Goal: Contribute content: Contribute content

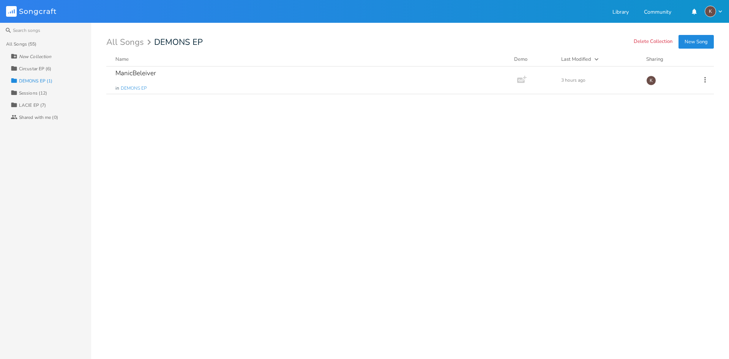
click at [205, 128] on div "ManicBeleiver in DEMONS EP Add Demo 3 hours ago K" at bounding box center [410, 209] width 608 height 286
click at [707, 80] on icon at bounding box center [705, 80] width 8 height 8
click at [675, 91] on li "Edit Rename" at bounding box center [674, 91] width 61 height 13
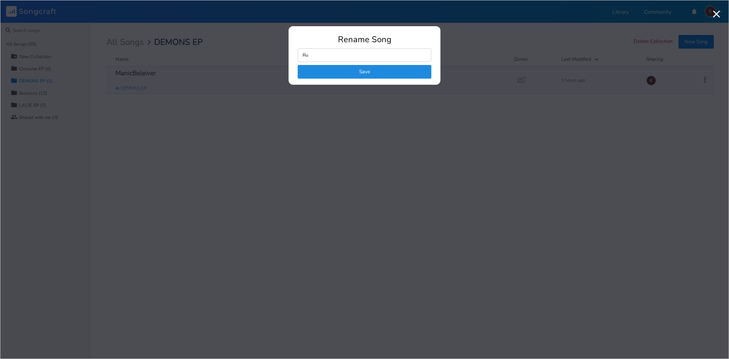
type input "Run"
click button "Save" at bounding box center [365, 72] width 134 height 14
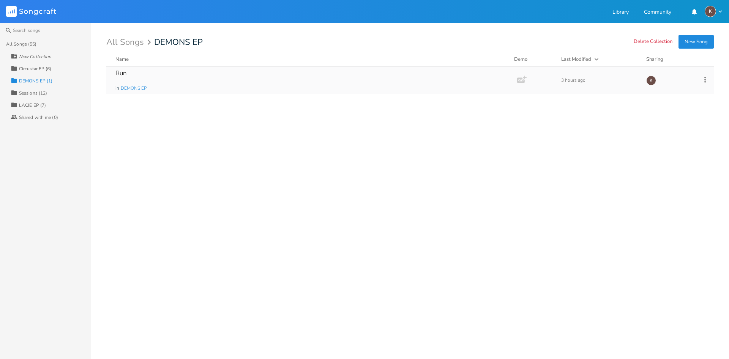
click at [706, 46] on button "New Song" at bounding box center [696, 42] width 35 height 14
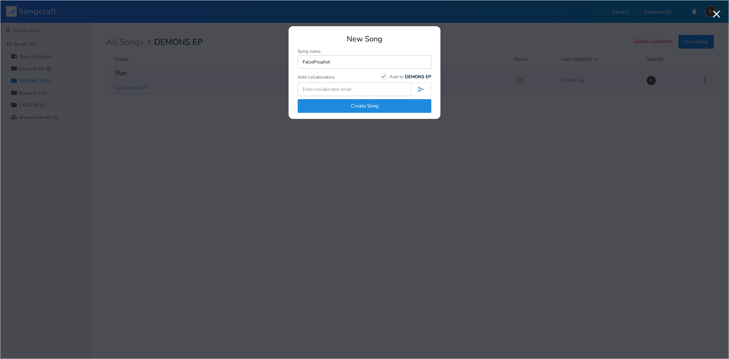
type input "FalseProphet"
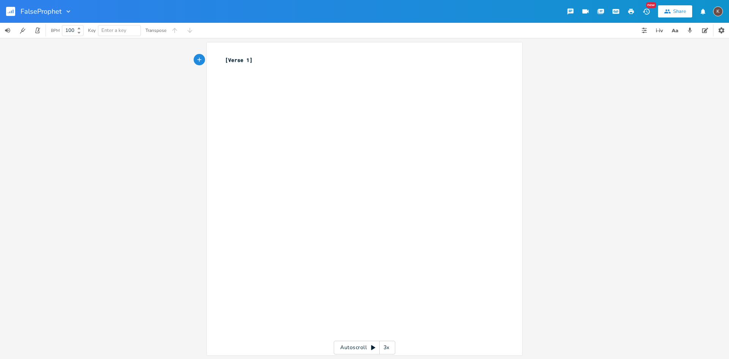
click at [9, 13] on rect "button" at bounding box center [10, 11] width 9 height 9
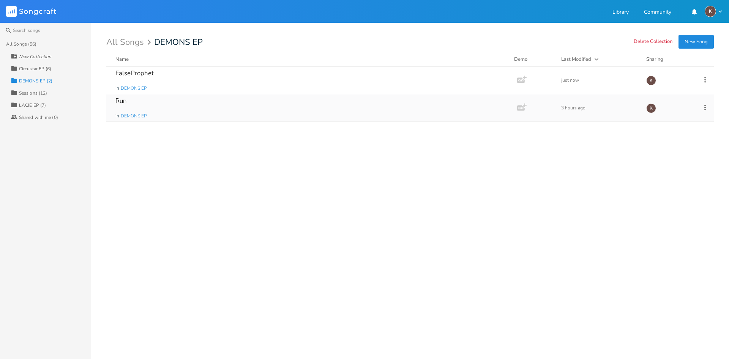
click at [707, 107] on icon at bounding box center [705, 107] width 8 height 8
click at [553, 180] on div "FalseProphet in DEMONS EP Add Demo just now K Run in DEMONS EP Add Demo 3 hours…" at bounding box center [410, 209] width 608 height 286
click at [685, 43] on button "New Song" at bounding box center [696, 42] width 35 height 14
click at [708, 107] on icon at bounding box center [705, 107] width 8 height 8
click at [671, 116] on li "Edit Rename" at bounding box center [674, 119] width 61 height 13
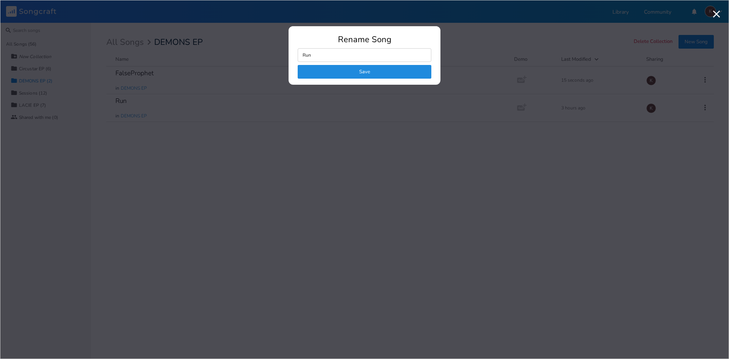
click at [374, 54] on input "Run" at bounding box center [365, 55] width 134 height 14
type input "SalesRun"
click button "Save" at bounding box center [365, 72] width 134 height 14
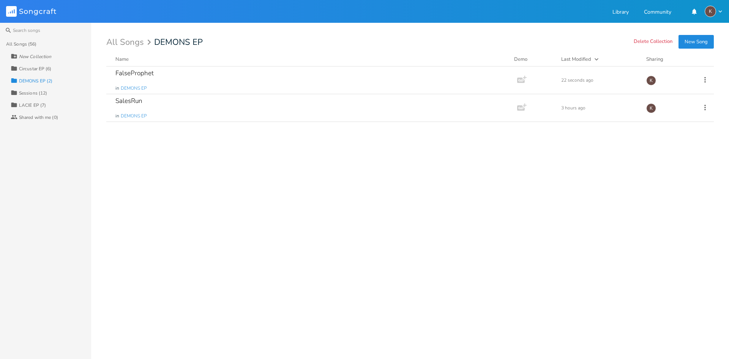
click at [698, 38] on button "New Song" at bounding box center [696, 42] width 35 height 14
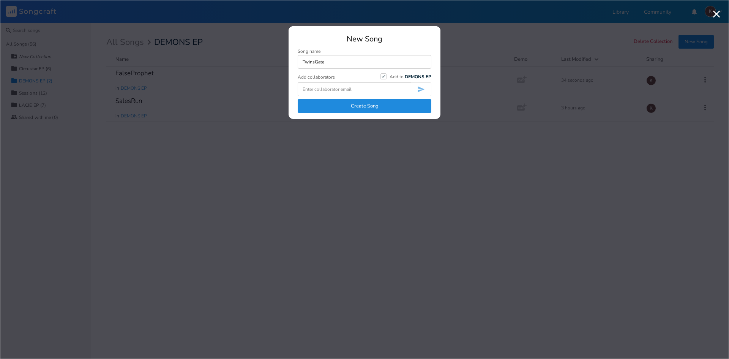
type input "TwinsGate"
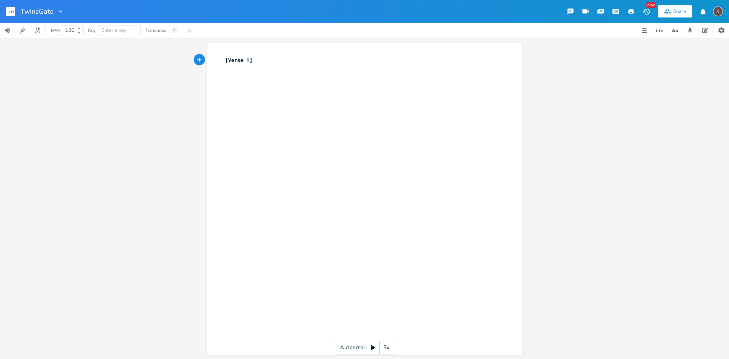
click at [15, 14] on button "button" at bounding box center [13, 11] width 15 height 18
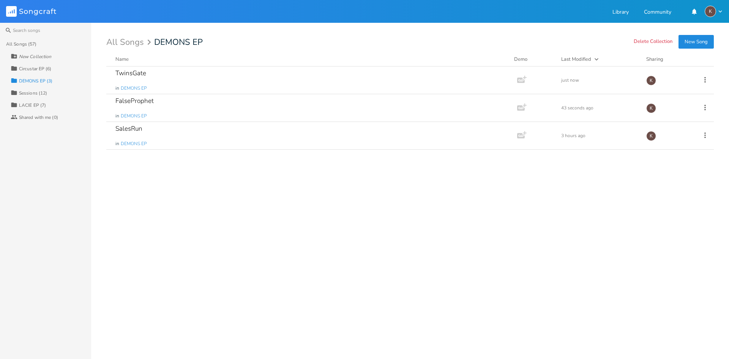
click at [700, 39] on button "New Song" at bounding box center [696, 42] width 35 height 14
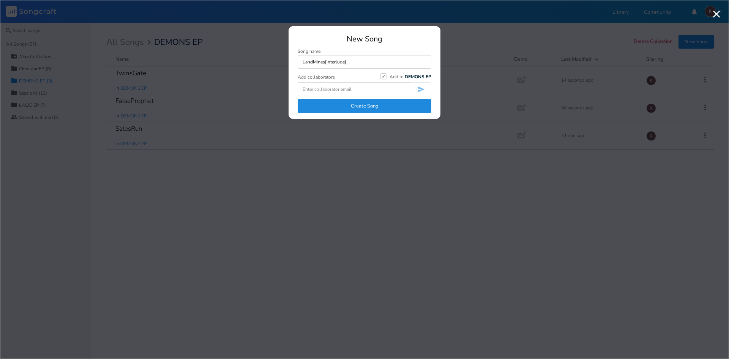
type input "LandMines[Interlude]"
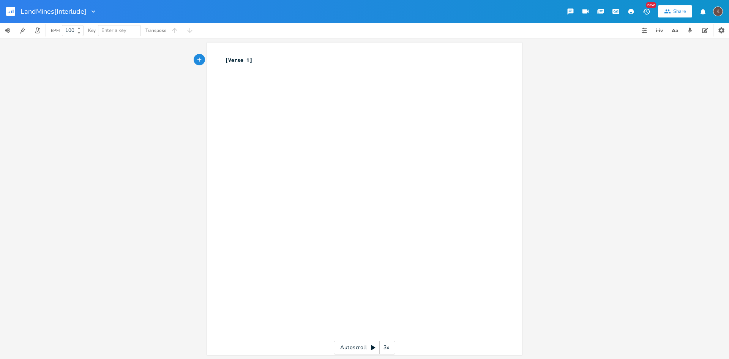
click at [15, 9] on rect "button" at bounding box center [10, 11] width 9 height 9
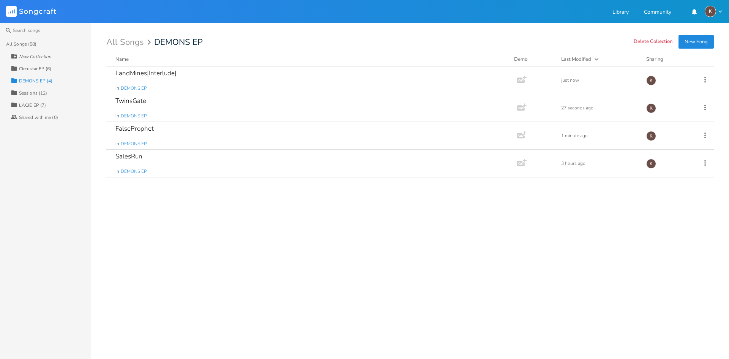
click at [582, 58] on div "Last Modified" at bounding box center [576, 59] width 30 height 7
click at [336, 141] on div "FalseProphet in DEMONS EP" at bounding box center [310, 135] width 390 height 27
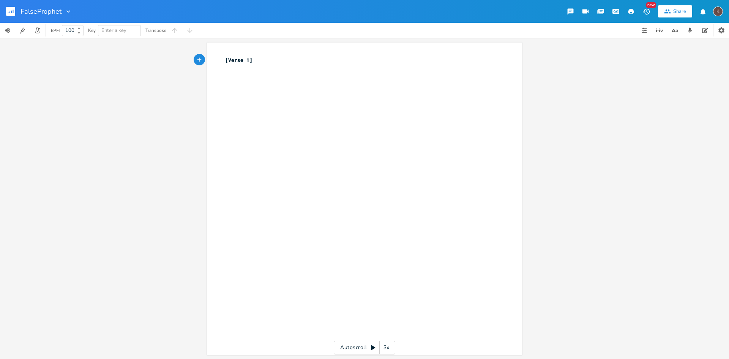
click at [3, 8] on div "FalseProphet" at bounding box center [36, 11] width 72 height 23
click at [13, 13] on rect "button" at bounding box center [10, 11] width 9 height 9
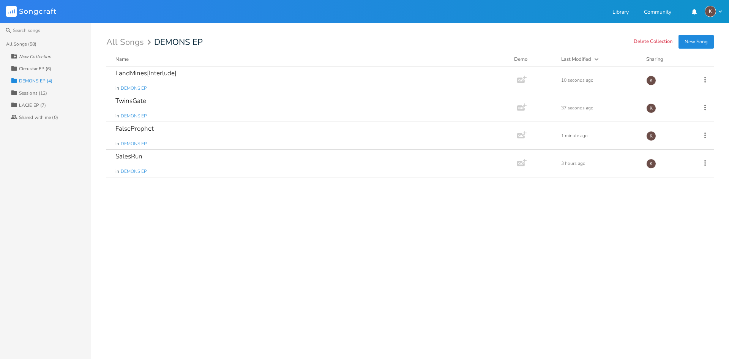
click at [588, 60] on div "Last Modified" at bounding box center [576, 59] width 30 height 7
click at [698, 38] on button "New Song" at bounding box center [696, 42] width 35 height 14
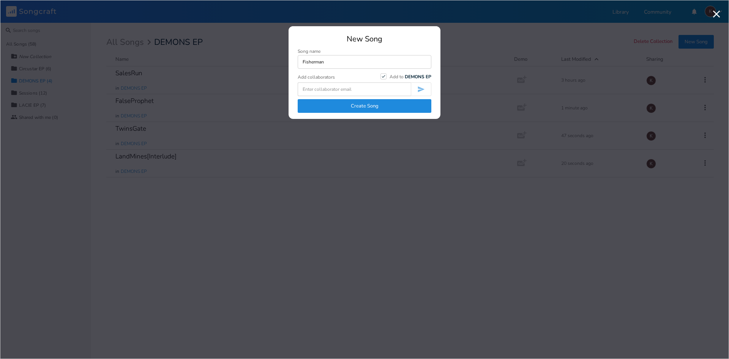
type input "Fisherman"
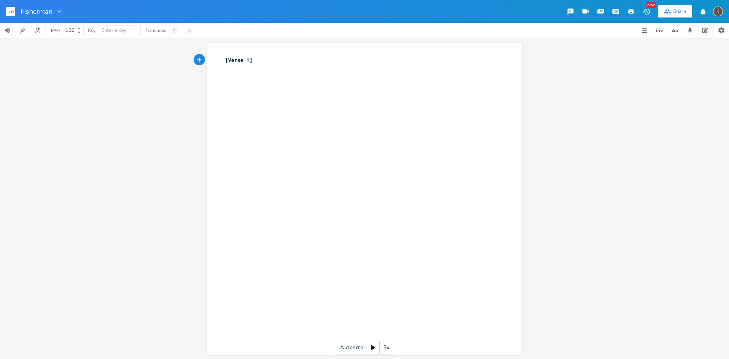
click at [11, 10] on rect "button" at bounding box center [10, 11] width 9 height 9
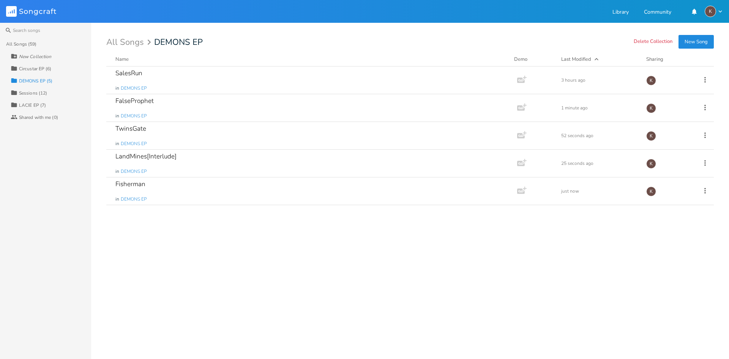
click at [705, 39] on button "New Song" at bounding box center [696, 42] width 35 height 14
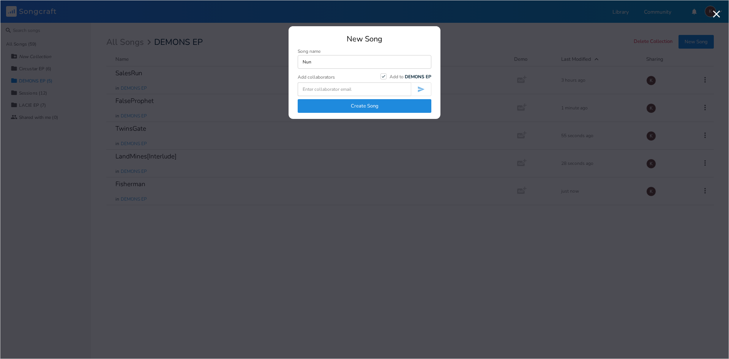
type input "Nun"
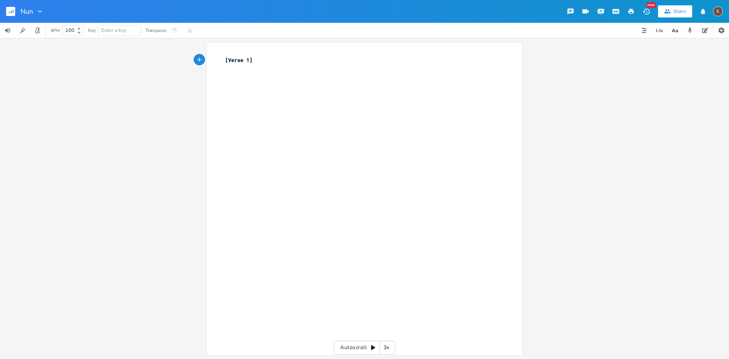
click at [8, 14] on rect "button" at bounding box center [10, 11] width 9 height 9
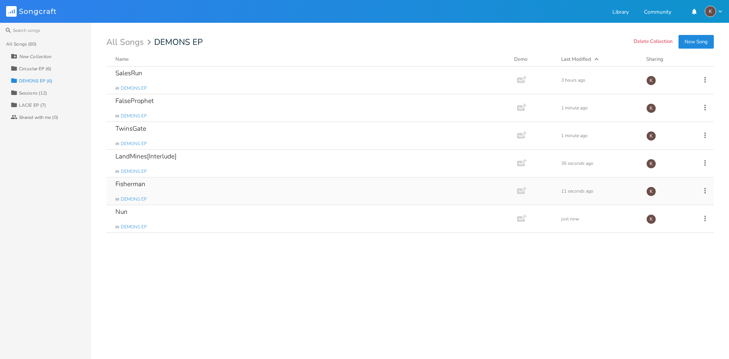
click at [705, 188] on icon at bounding box center [705, 191] width 2 height 6
click at [671, 197] on li "Edit Rename" at bounding box center [674, 202] width 61 height 13
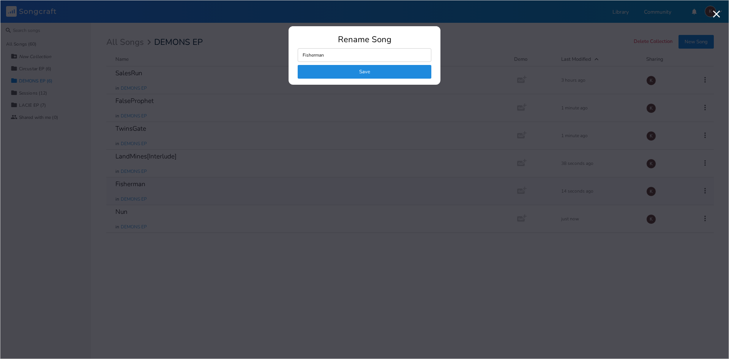
click at [319, 58] on input "Fisherman" at bounding box center [365, 55] width 134 height 14
type input "FisherMan"
click button "Save" at bounding box center [365, 72] width 134 height 14
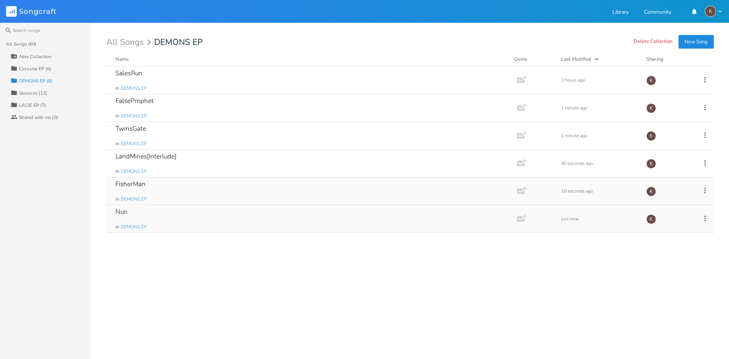
click at [706, 218] on icon at bounding box center [705, 218] width 8 height 8
click at [675, 230] on li "Edit Rename" at bounding box center [674, 230] width 61 height 13
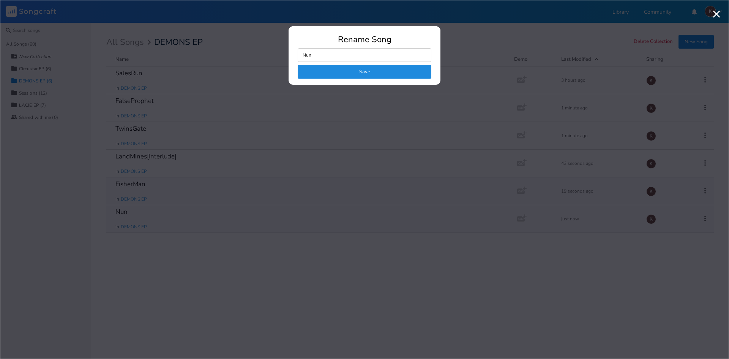
click at [340, 51] on input "Nun" at bounding box center [365, 55] width 134 height 14
type input "SilkNun"
click button "Save" at bounding box center [365, 72] width 134 height 14
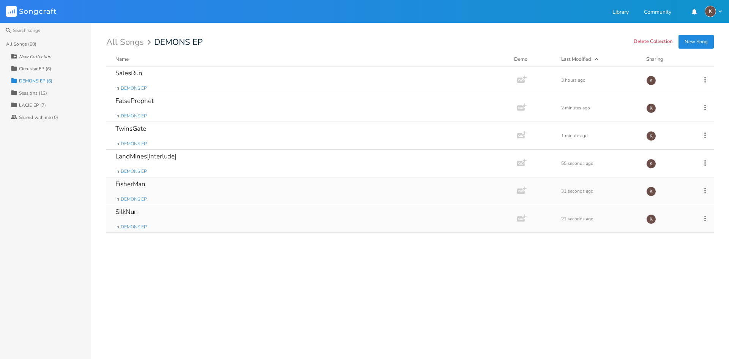
click at [689, 39] on button "New Song" at bounding box center [696, 42] width 35 height 14
click at [234, 109] on div "FalseProphet in DEMONS EP" at bounding box center [310, 107] width 390 height 27
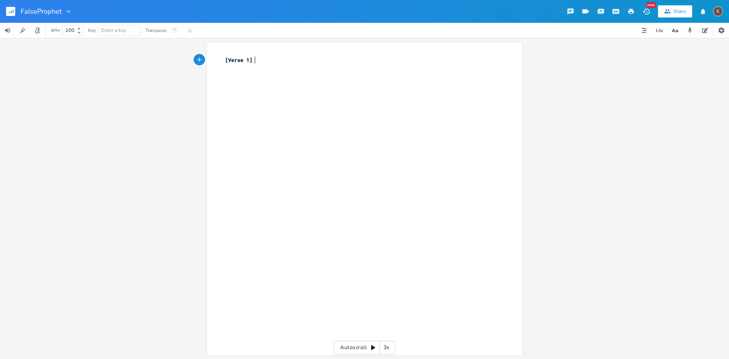
scroll to position [0, 2]
click at [5, 9] on div "FalseProphet" at bounding box center [36, 11] width 72 height 23
click at [9, 9] on rect "button" at bounding box center [10, 11] width 9 height 9
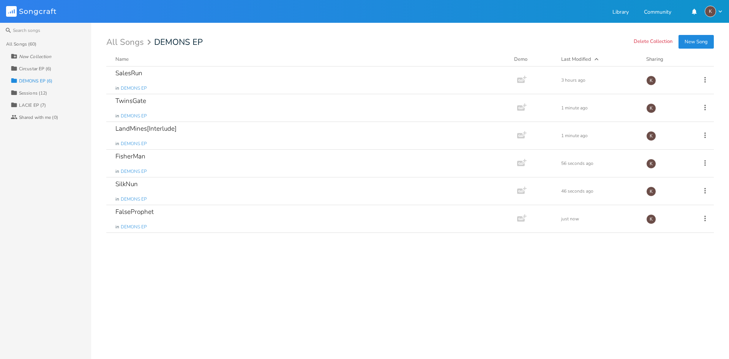
click at [587, 58] on div "Last Modified" at bounding box center [576, 59] width 30 height 7
click at [521, 57] on div "Demo" at bounding box center [533, 59] width 38 height 8
click at [655, 61] on div "Sharing" at bounding box center [669, 59] width 46 height 8
click at [121, 57] on div "Name" at bounding box center [121, 59] width 13 height 7
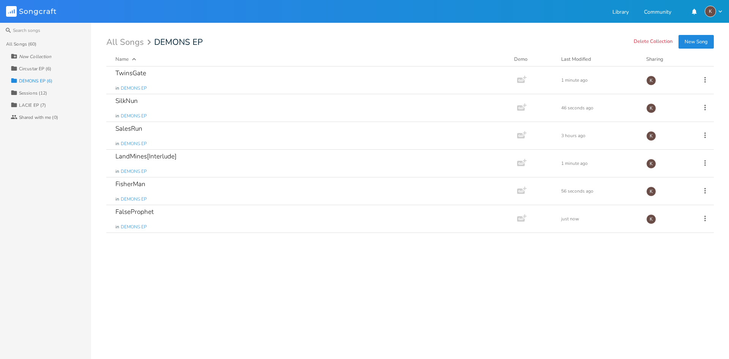
click at [121, 57] on div "Name" at bounding box center [121, 59] width 13 height 7
click at [572, 60] on div "Last Modified" at bounding box center [576, 59] width 30 height 7
click at [185, 210] on div "SalesRun in DEMONS EP" at bounding box center [310, 218] width 390 height 27
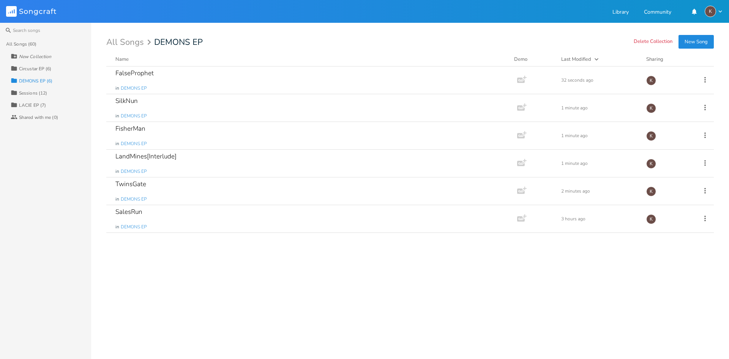
click at [583, 57] on div "Last Modified" at bounding box center [576, 59] width 30 height 7
click at [182, 85] on div "FalseProphet in DEMONS EP" at bounding box center [310, 79] width 390 height 27
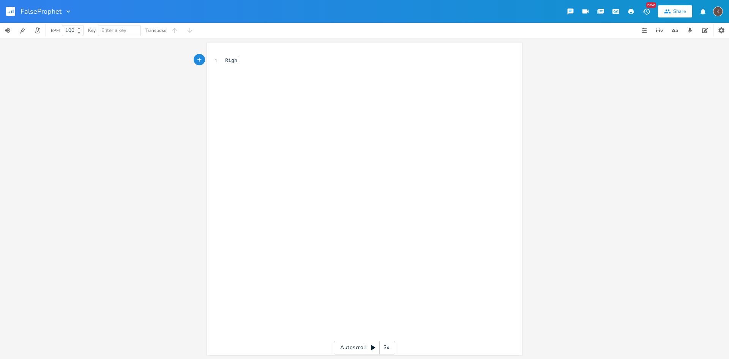
scroll to position [0, 12]
type textarea "Right her"
type textarea "e"
type textarea "RIght now"
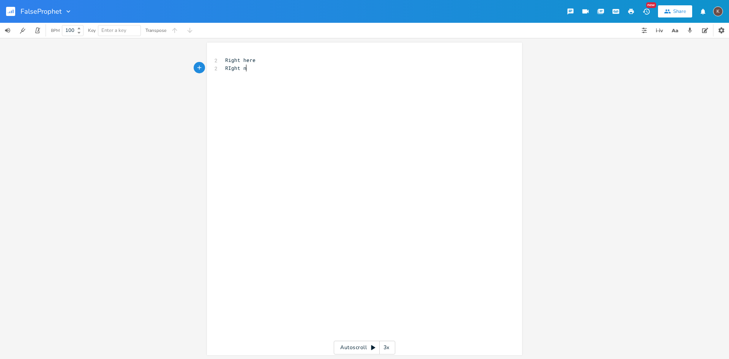
scroll to position [0, 23]
type textarea "ight now"
type textarea "Right nw"
type textarea "ow"
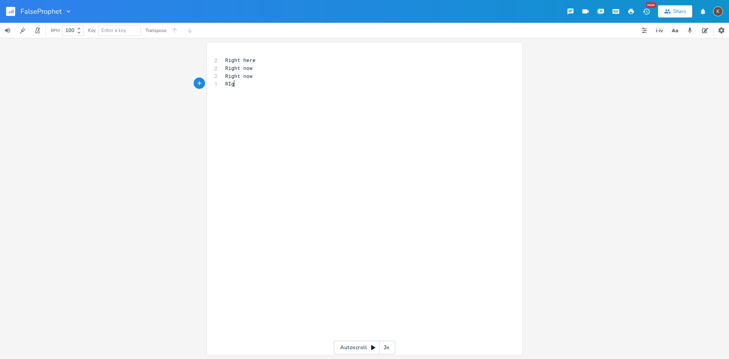
scroll to position [0, 12]
type textarea "RIght"
type textarea "ight now"
type textarea "Righte"
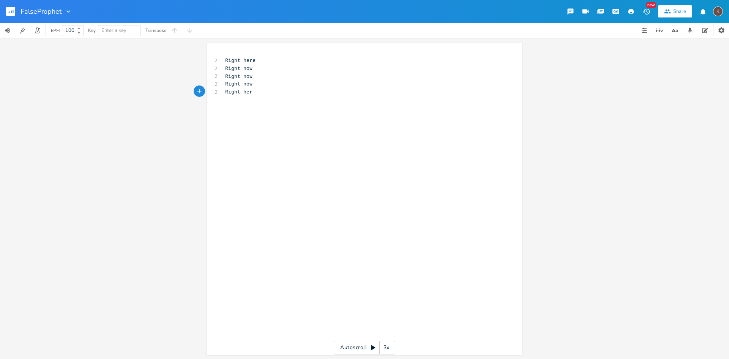
type textarea "here"
type textarea "Its not your knees"
type textarea "It's your"
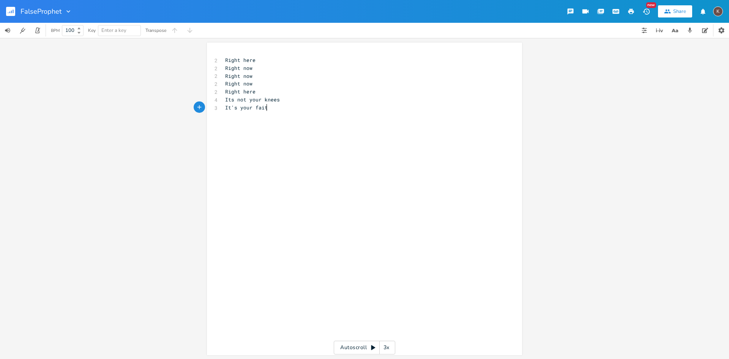
type textarea "faith"
type textarea "from my mouth"
type textarea "the breathe i speak"
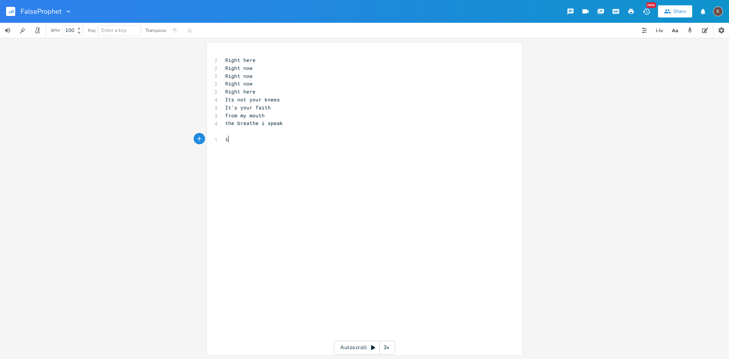
type textarea "is"
type textarea "see a"
type textarea "a substanc"
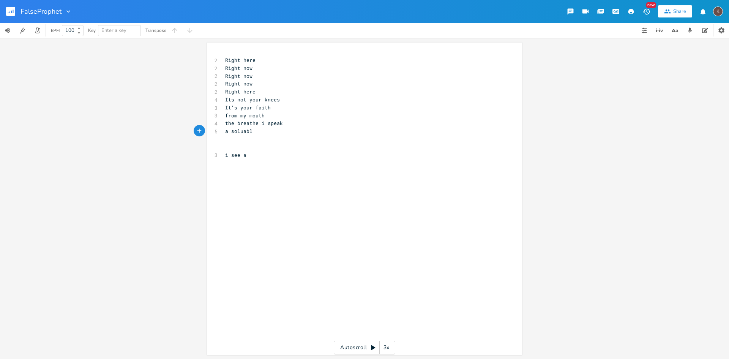
type textarea "oluable"
type textarea "needle"
type textarea "i see"
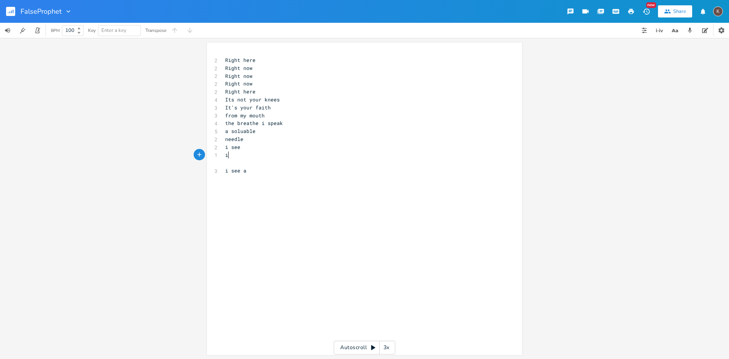
type textarea "is"
type textarea "see"
type textarea "a quater"
type textarea "dime"
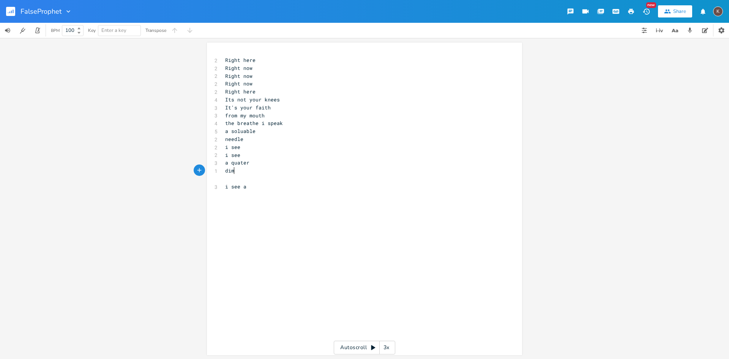
scroll to position [0, 11]
type textarea "dozens"
type textarea "s"
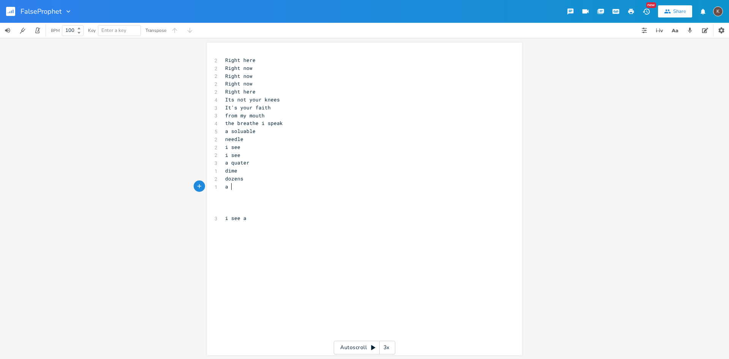
type textarea "a an"
type textarea "name"
type textarea "a daughter"
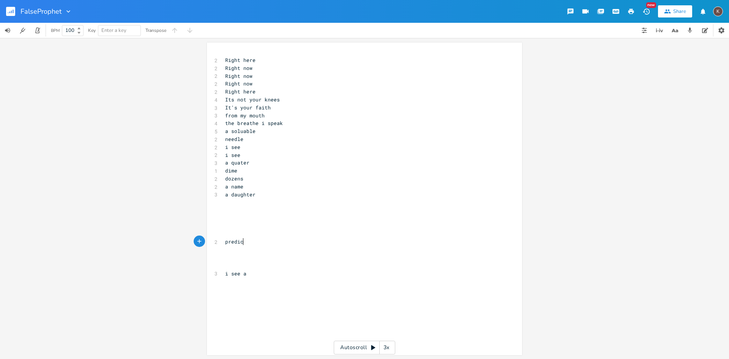
type textarea "predict"
type textarea "false prophet predicting the future of a"
type textarea "the ha"
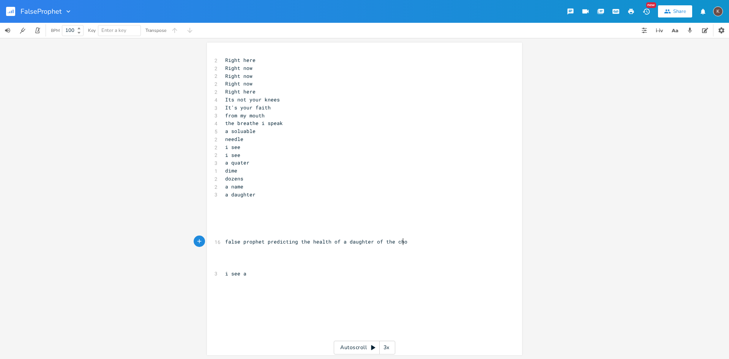
type textarea "ealth of a daughter of the choir"
type textarea "shes been bruised(by g"
type textarea "him, bt"
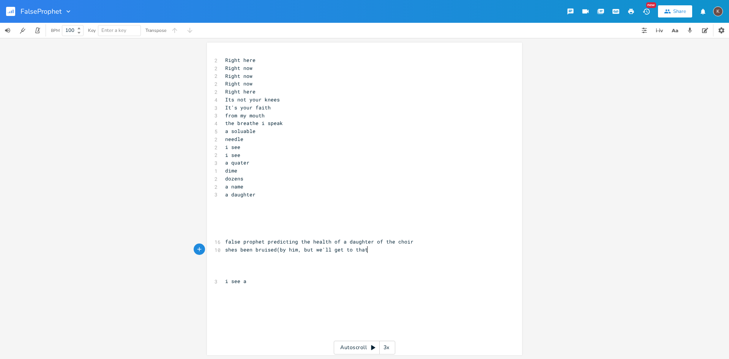
type textarea "ut we'll get to that olat"
type textarea "later)"
type textarea "r"
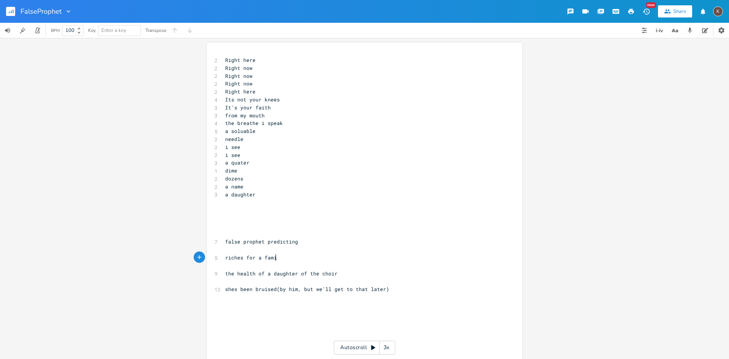
type textarea "riches for a family"
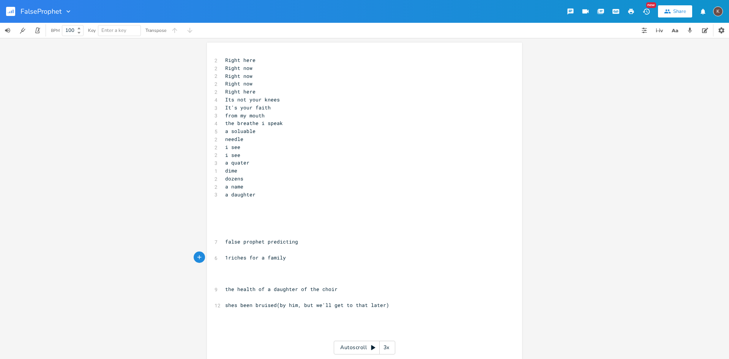
type textarea "1"
type textarea "2"
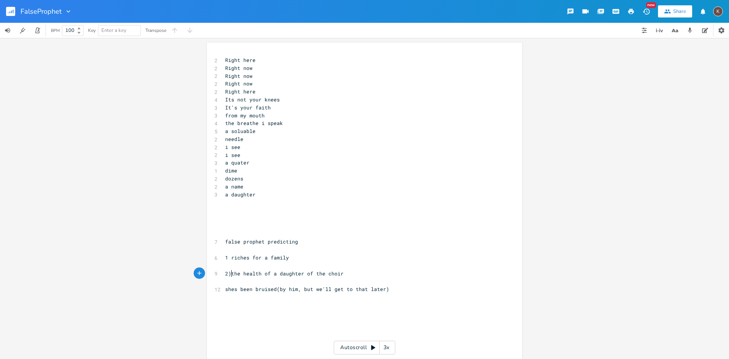
type textarea ")"
type textarea "R"
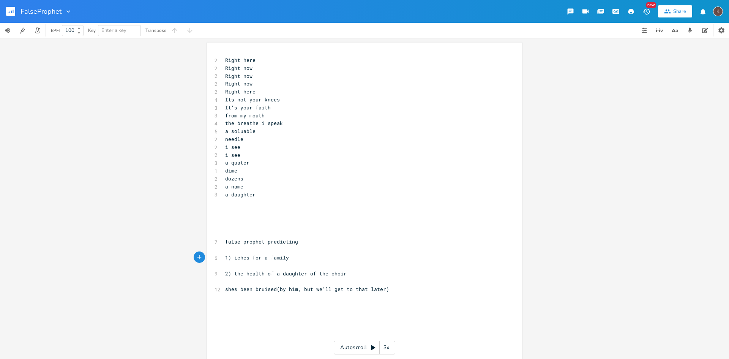
scroll to position [0, 3]
type textarea "T"
type textarea """
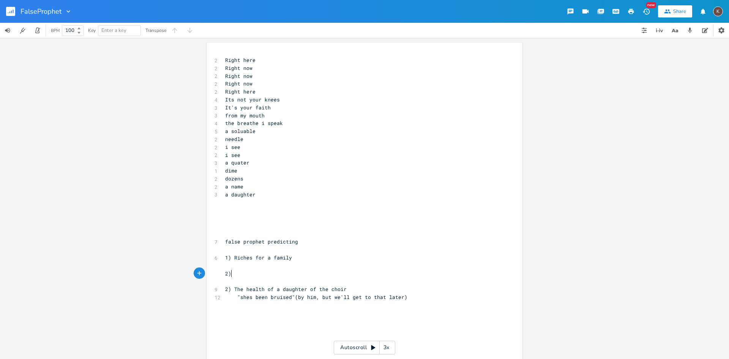
scroll to position [0, 6]
type textarea "2)"
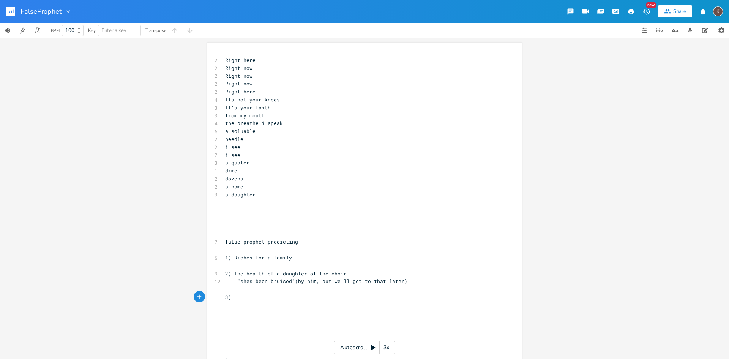
type textarea "3) t"
type textarea "The end of the world, over an dover"
type textarea "d over, hell on earth, cleaning of the world, th efli"
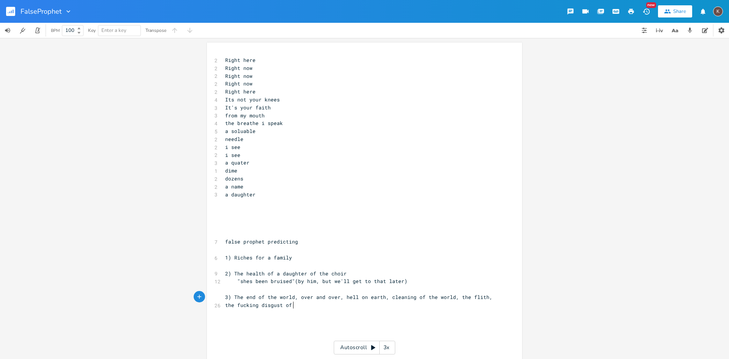
scroll to position [0, 65]
type textarea "e flith, the fucking disgust of everything. they"
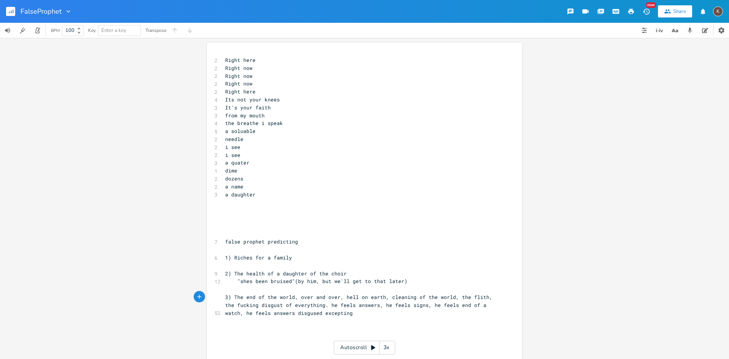
scroll to position [0, 213]
type textarea "he feels answers, he feels signs, he feels end of a watch, he feels answers dis…"
click at [264, 100] on span "Its not your knees" at bounding box center [252, 99] width 55 height 7
click at [286, 251] on pre "​" at bounding box center [361, 250] width 274 height 8
